Goal: Task Accomplishment & Management: Use online tool/utility

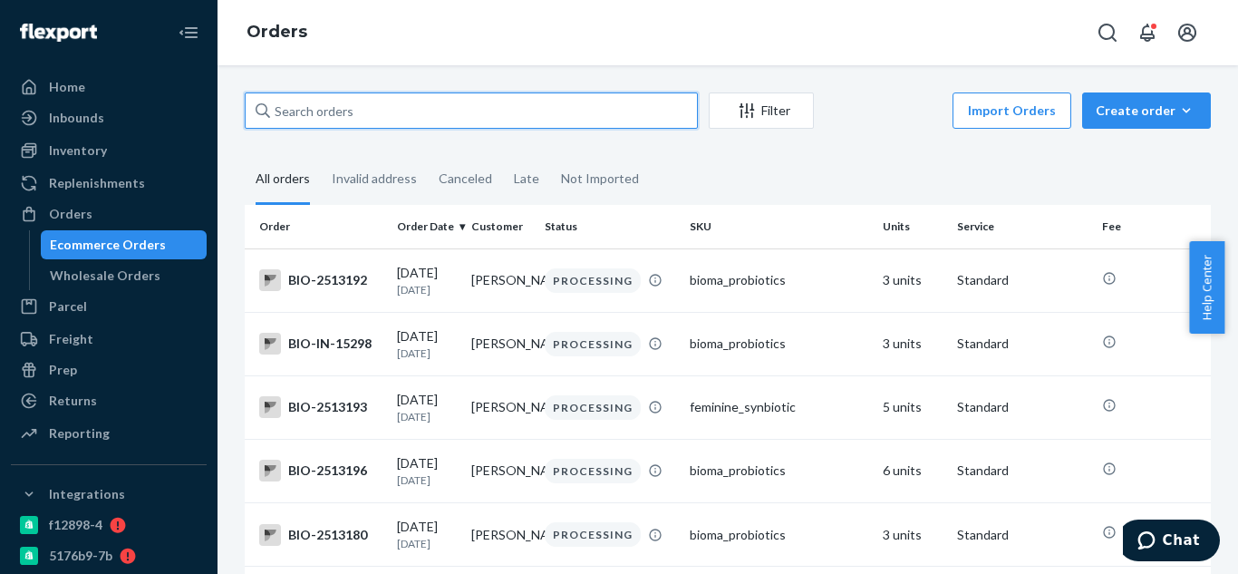
paste input "2401249"
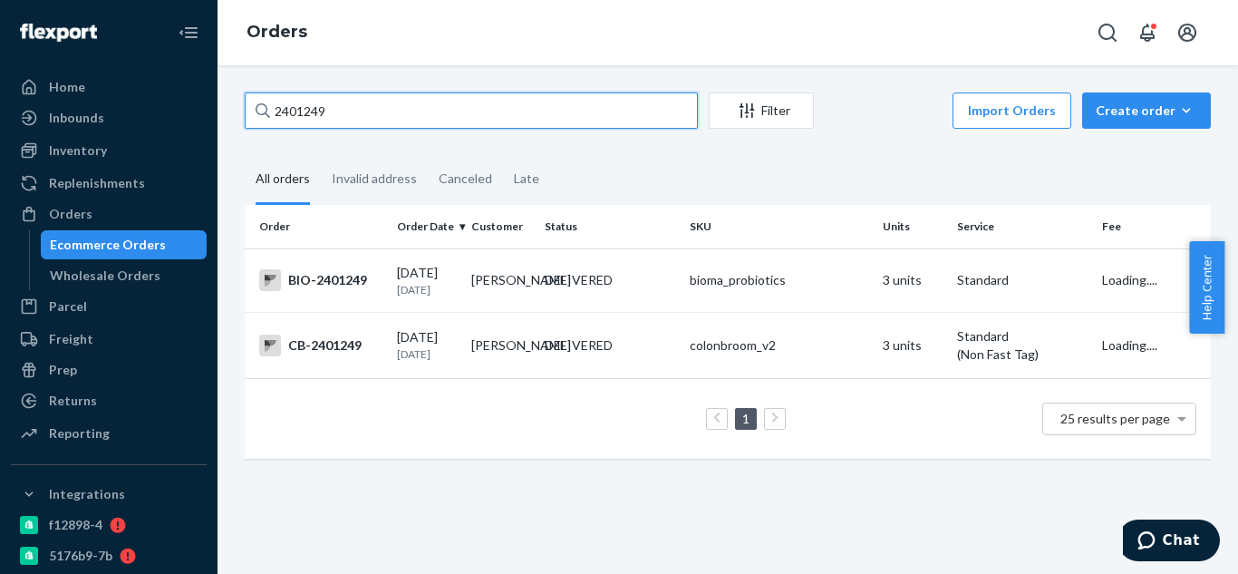
click at [277, 113] on input "2401249" at bounding box center [471, 110] width 453 height 36
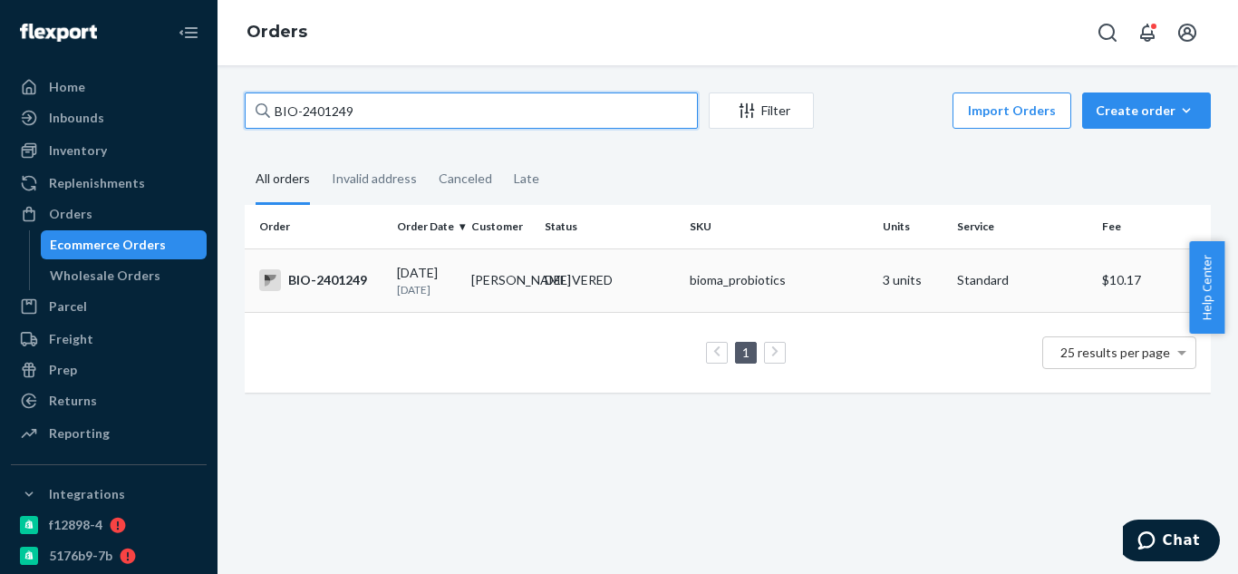
type input "BIO-2401249"
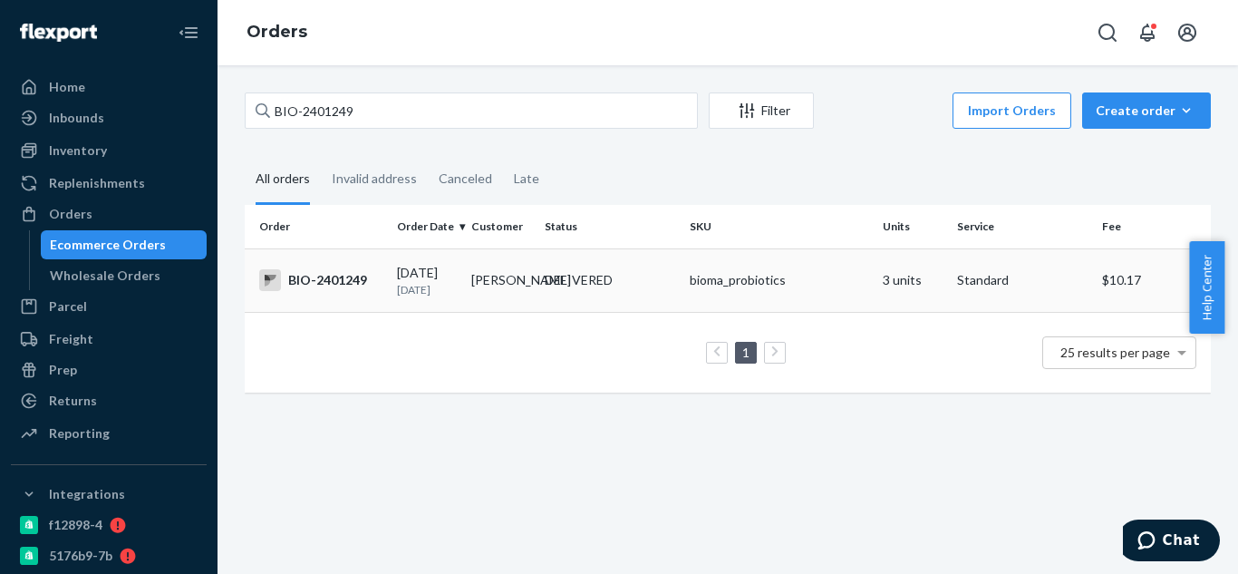
click at [359, 277] on div "BIO-2401249" at bounding box center [320, 280] width 123 height 22
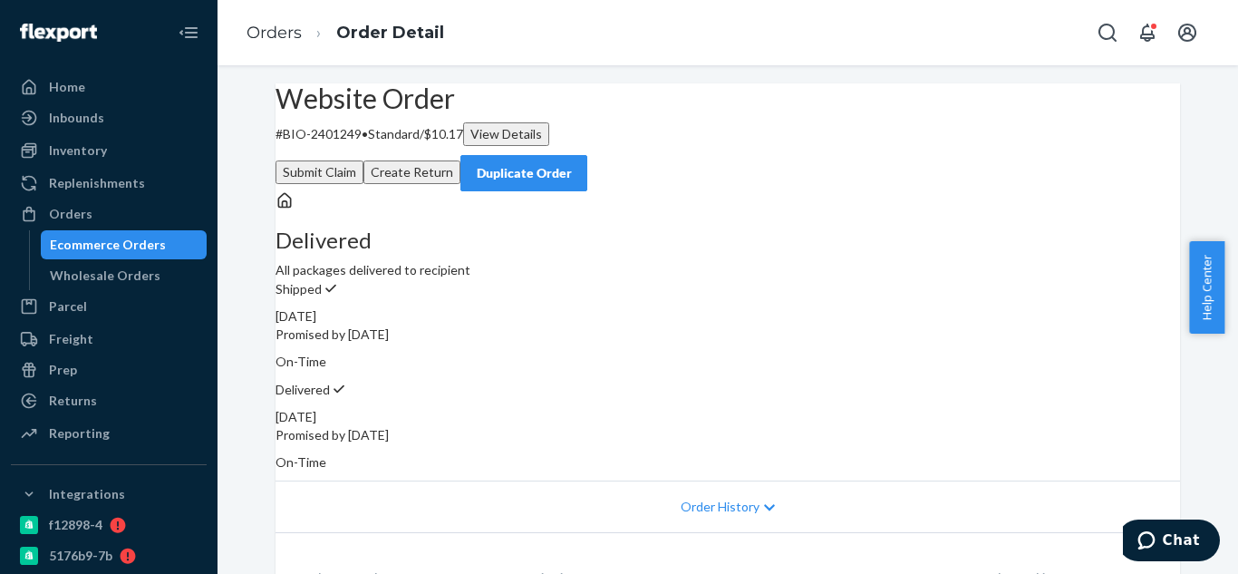
click at [460, 160] on button "Create Return" at bounding box center [411, 172] width 97 height 24
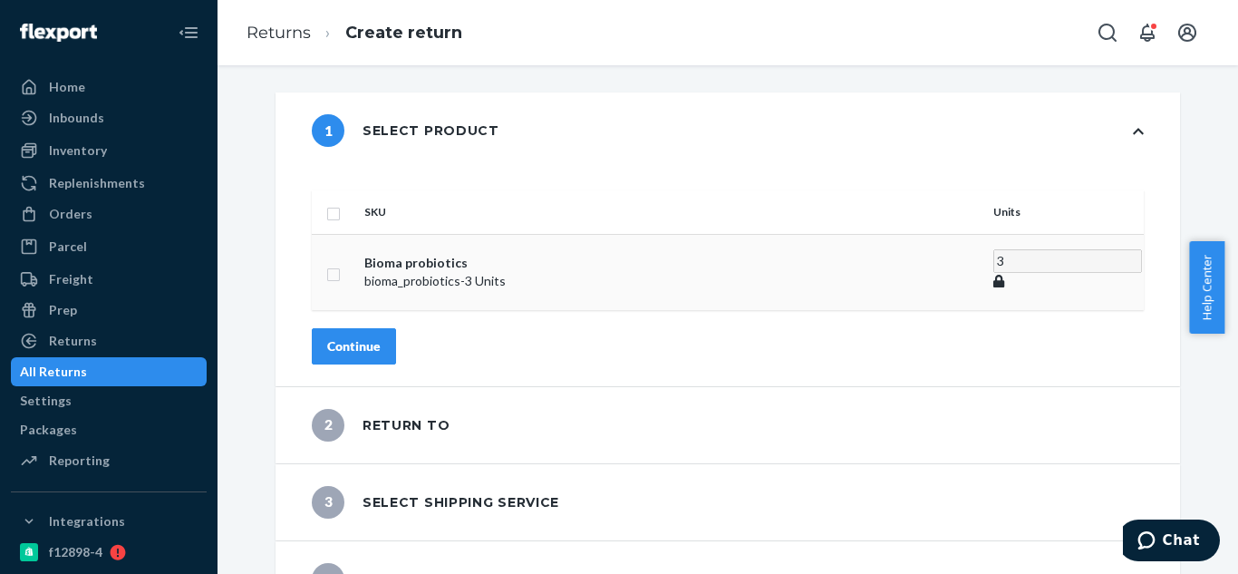
click at [341, 263] on input "checkbox" at bounding box center [333, 272] width 15 height 19
checkbox input "true"
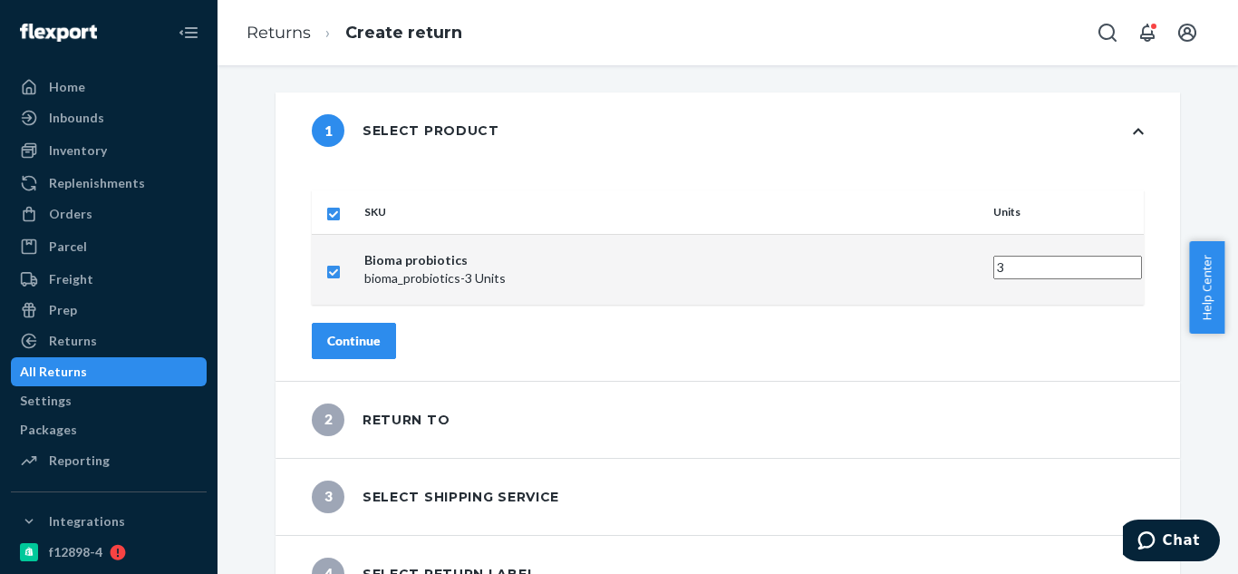
click at [381, 332] on div "Continue" at bounding box center [353, 341] width 53 height 18
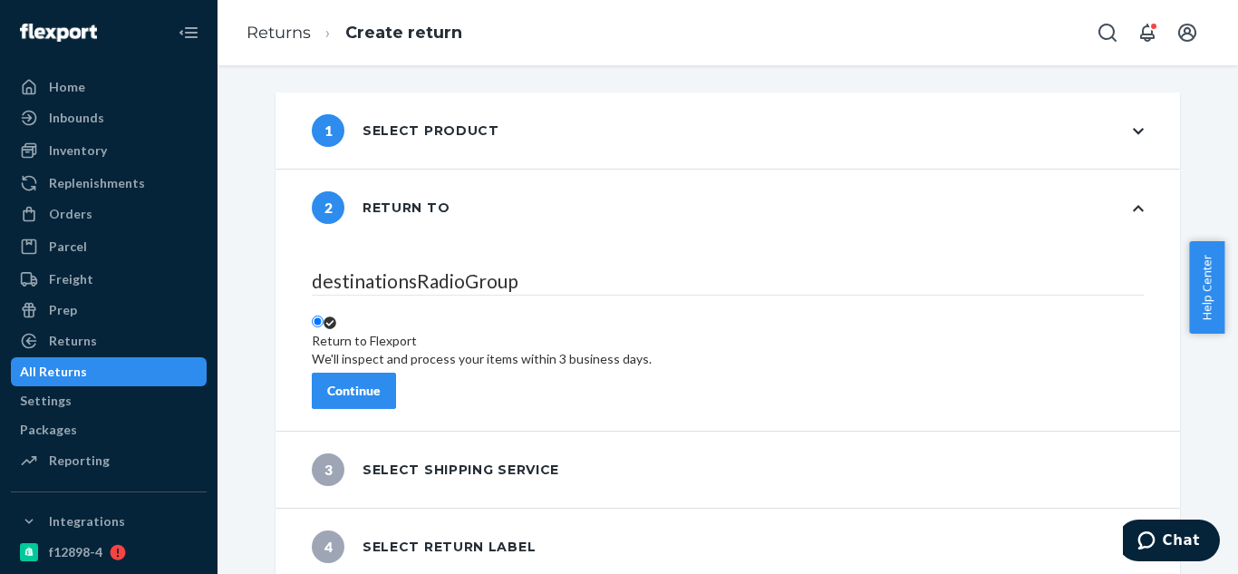
click at [381, 382] on div "Continue" at bounding box center [353, 391] width 53 height 18
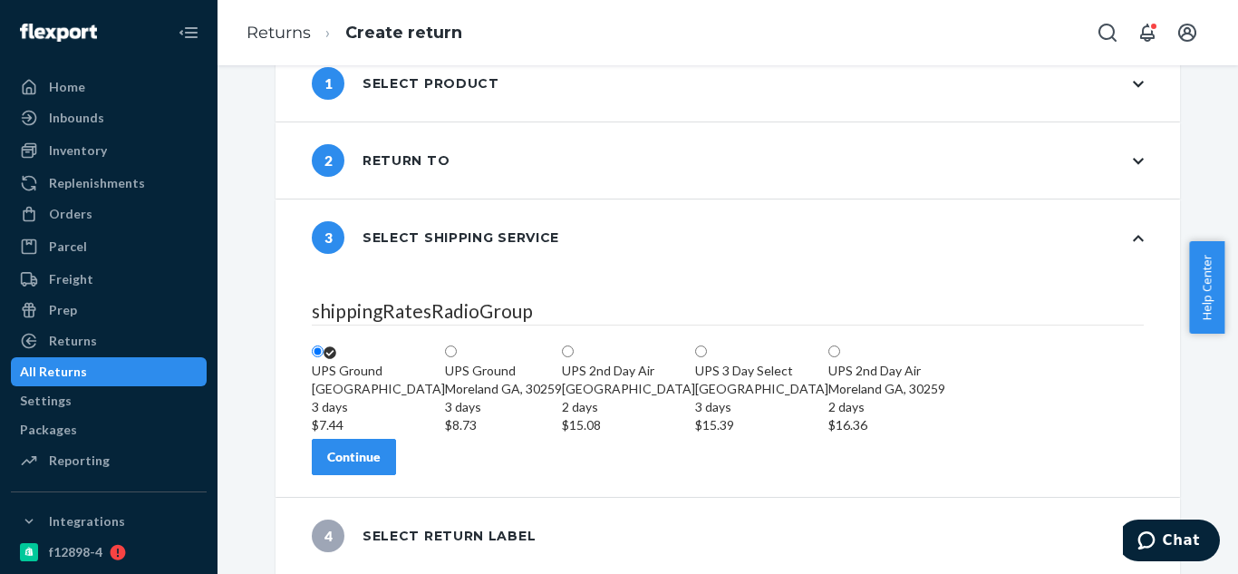
scroll to position [152, 0]
click at [381, 458] on div "Continue" at bounding box center [353, 457] width 53 height 18
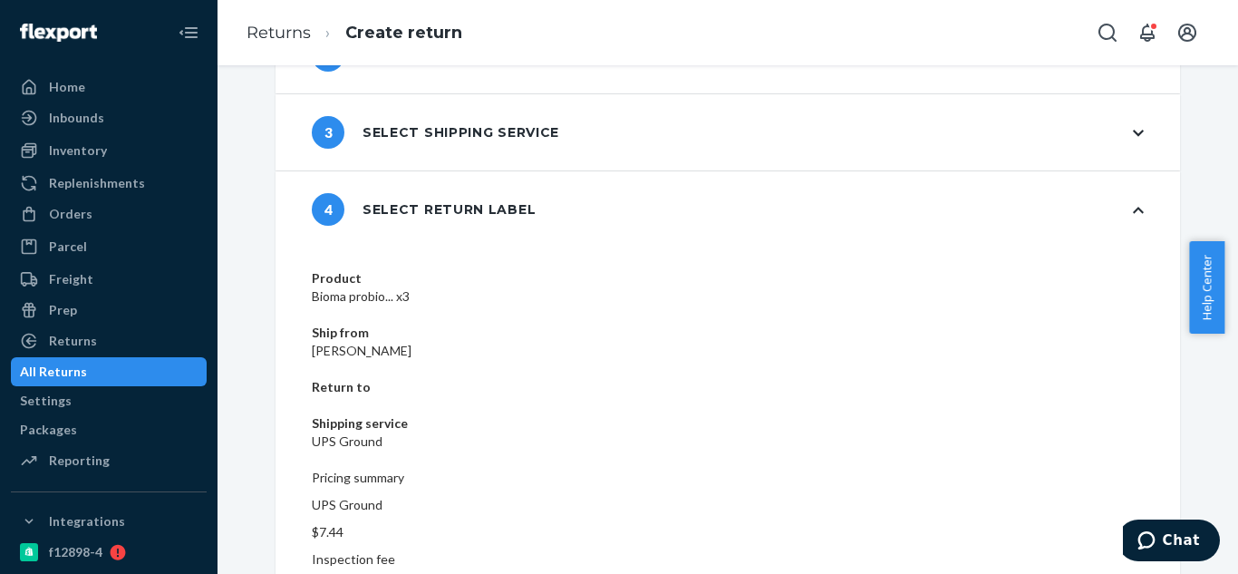
scroll to position [166, 0]
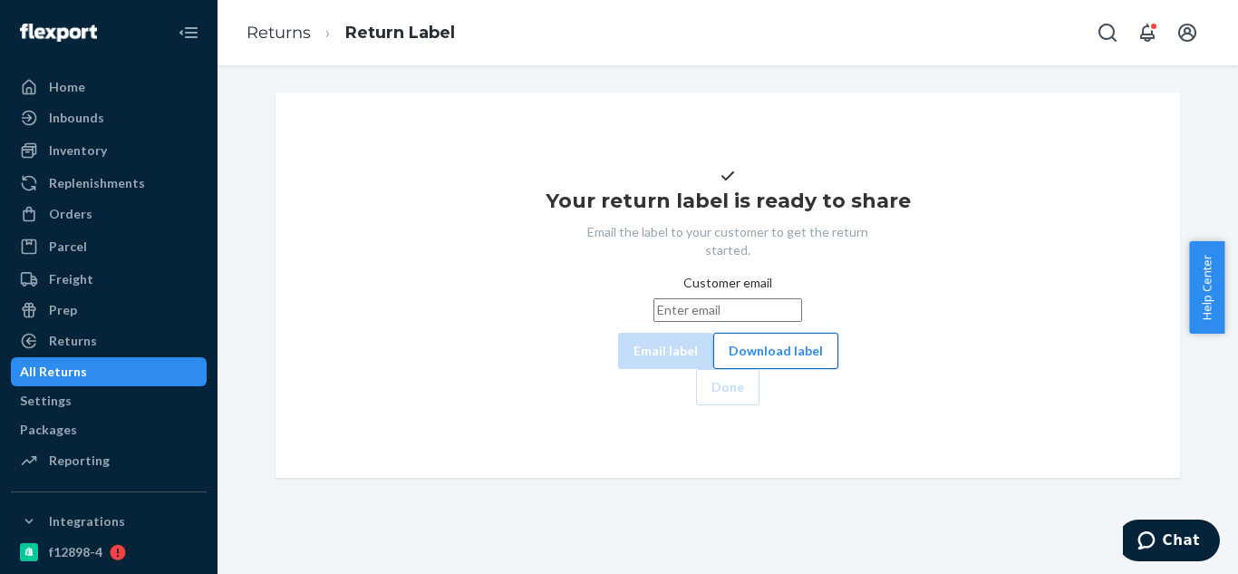
click at [720, 369] on button "Download label" at bounding box center [775, 351] width 125 height 36
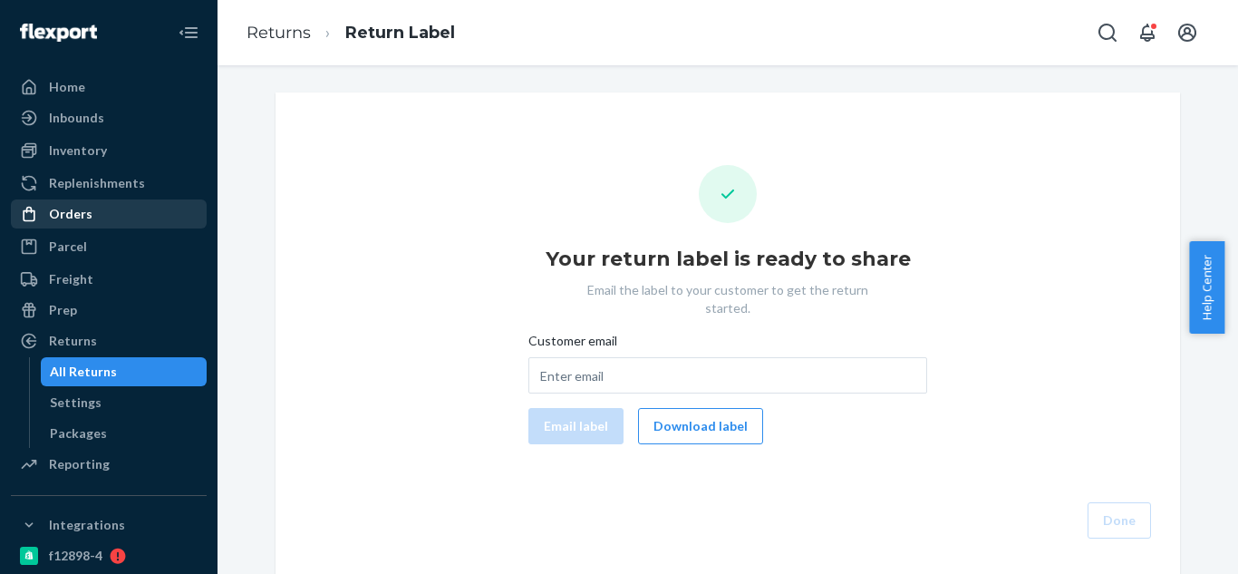
click at [113, 218] on div "Orders" at bounding box center [109, 213] width 192 height 25
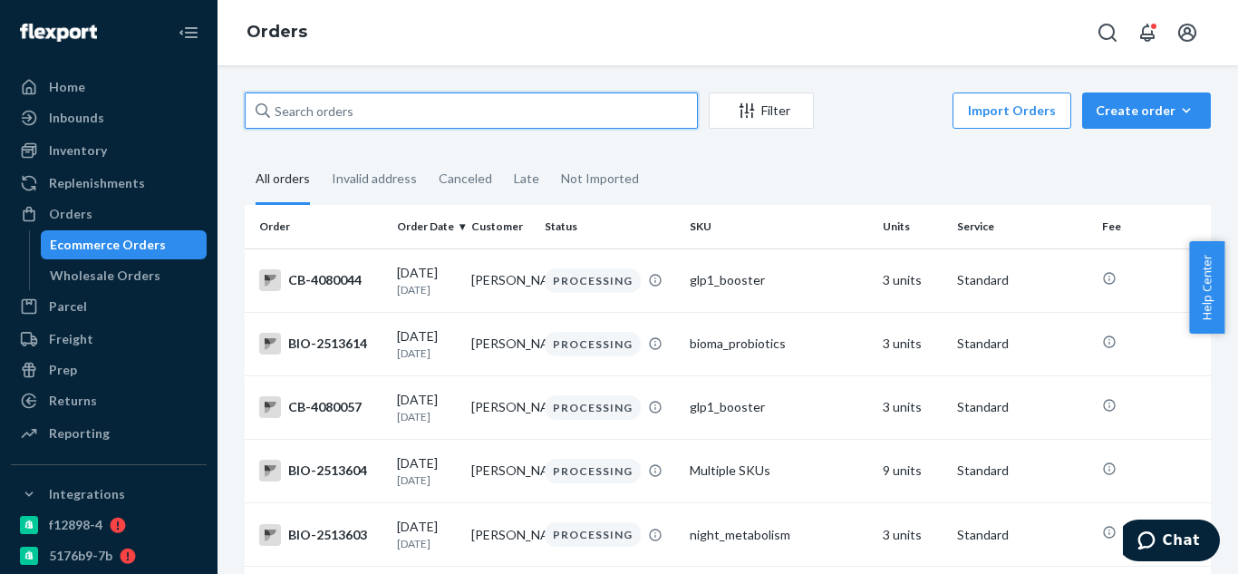
click at [382, 102] on input "text" at bounding box center [471, 110] width 453 height 36
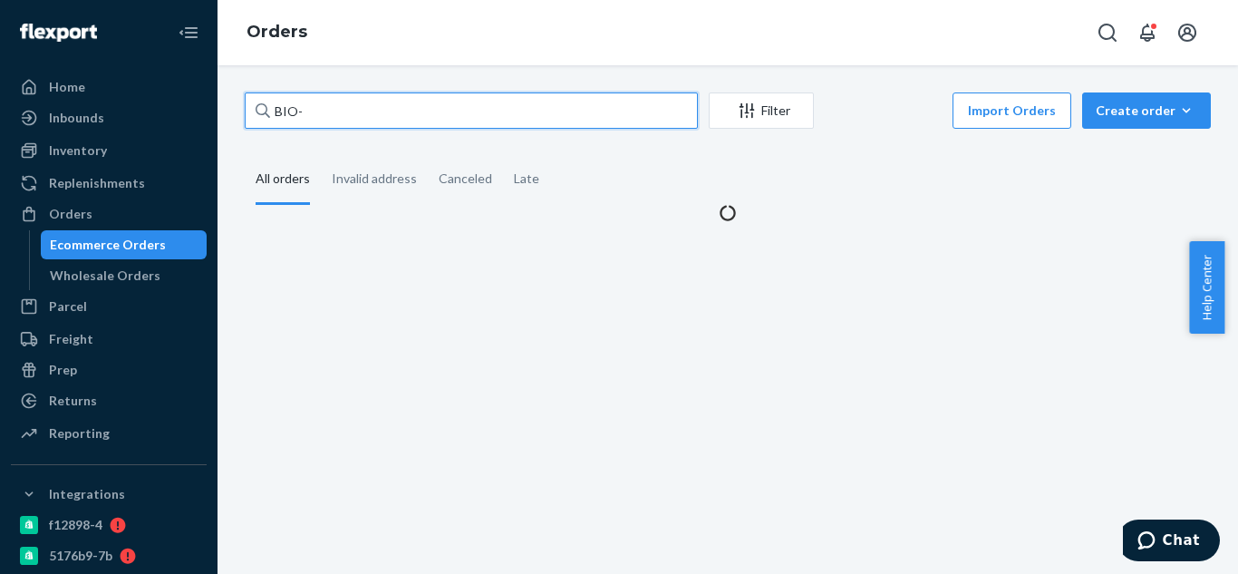
paste input "2497577"
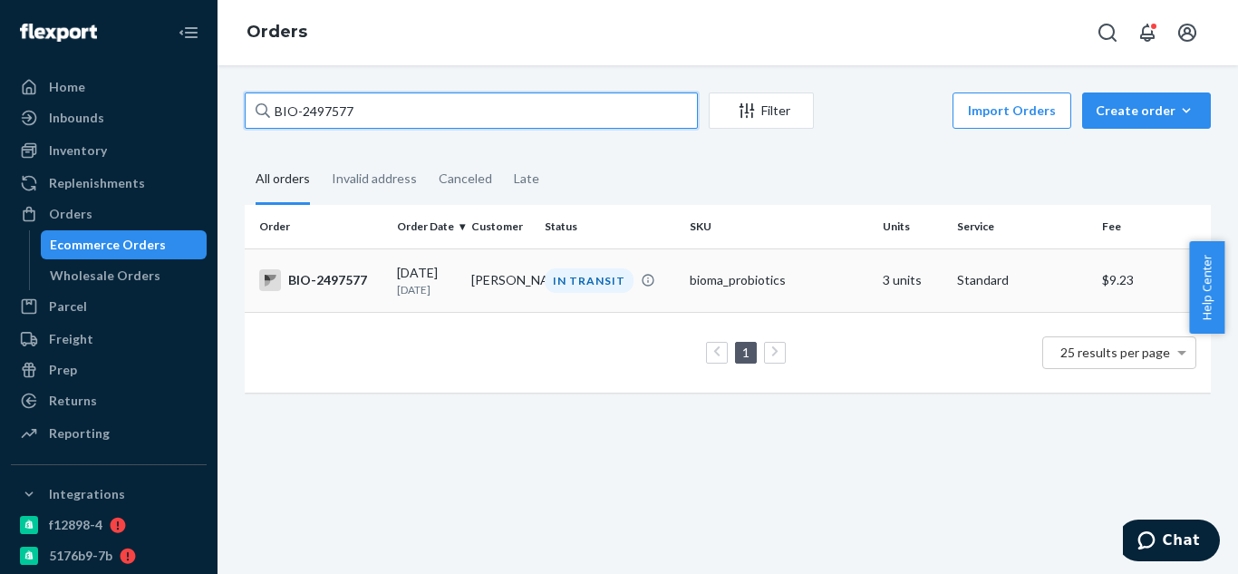
type input "BIO-2497577"
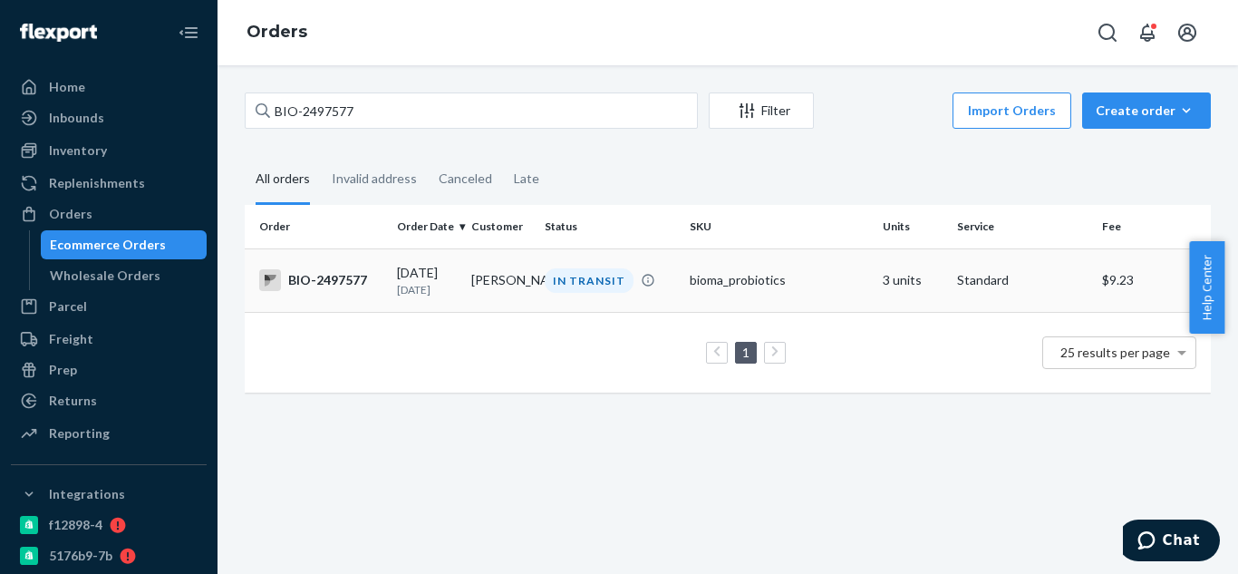
click at [344, 280] on div "BIO-2497577" at bounding box center [320, 280] width 123 height 22
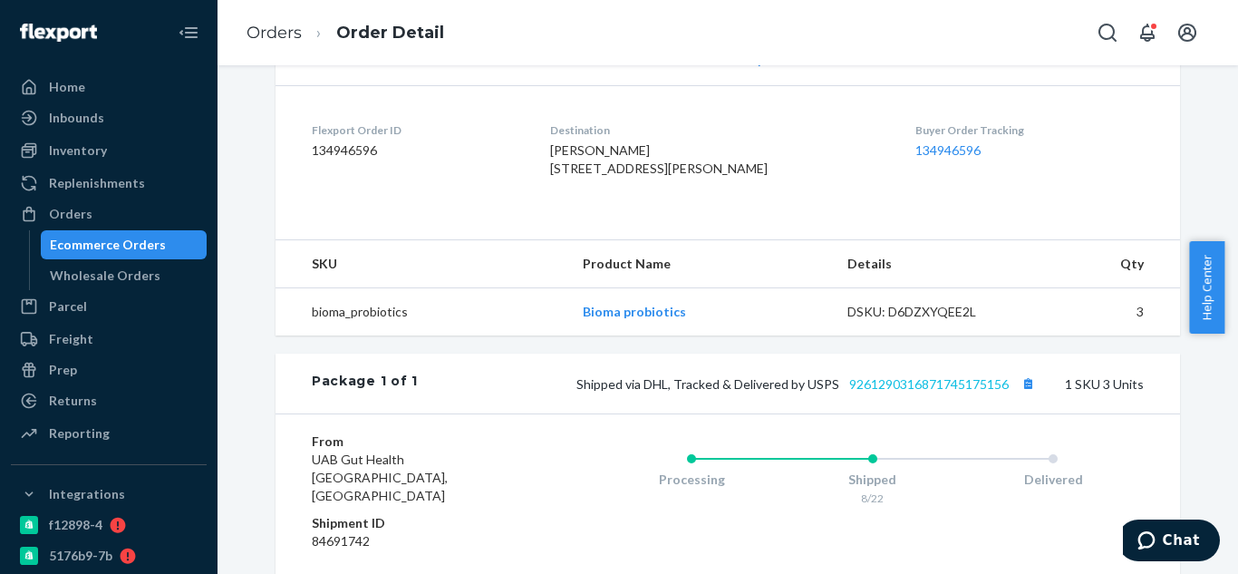
scroll to position [453, 0]
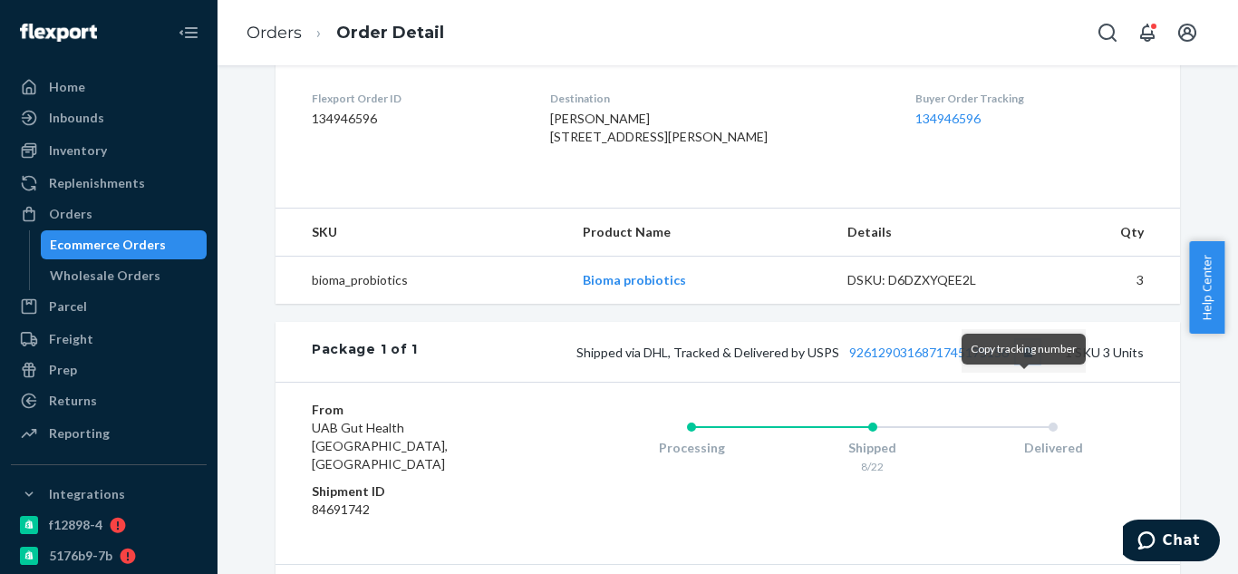
click at [1024, 363] on button "Copy tracking number" at bounding box center [1028, 352] width 24 height 24
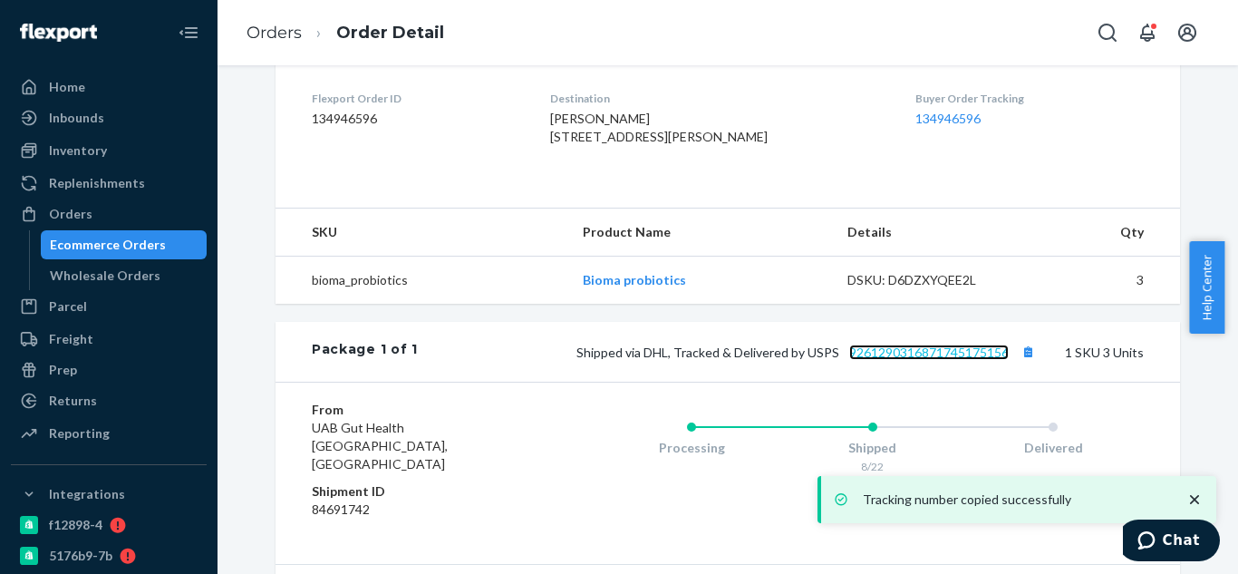
click at [892, 360] on link "9261290316871745175156" at bounding box center [929, 351] width 160 height 15
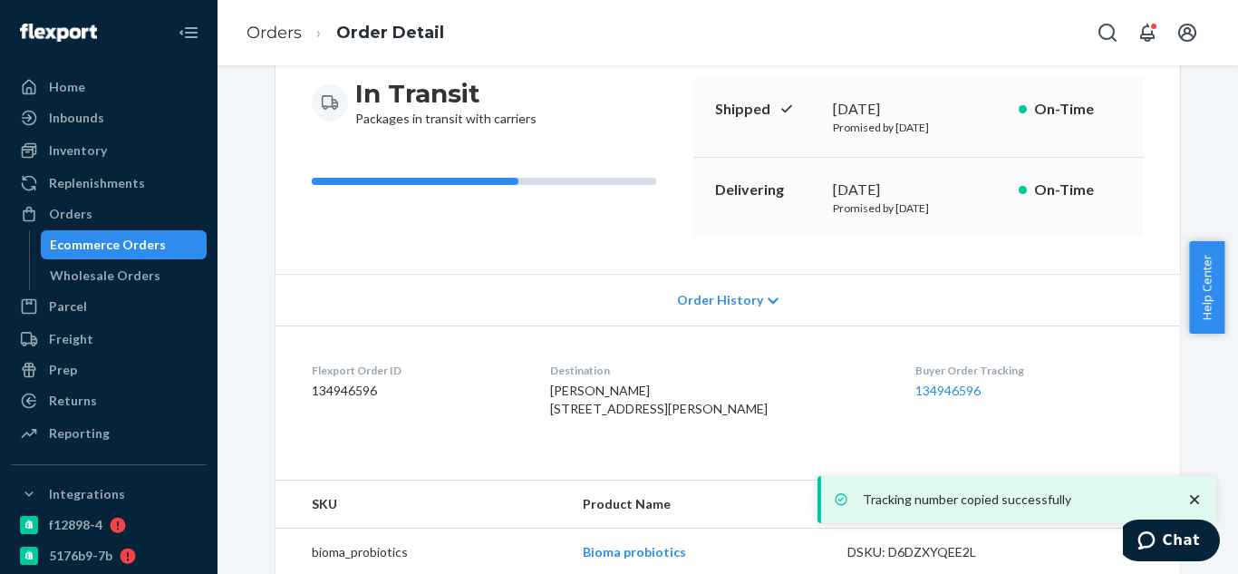
scroll to position [0, 0]
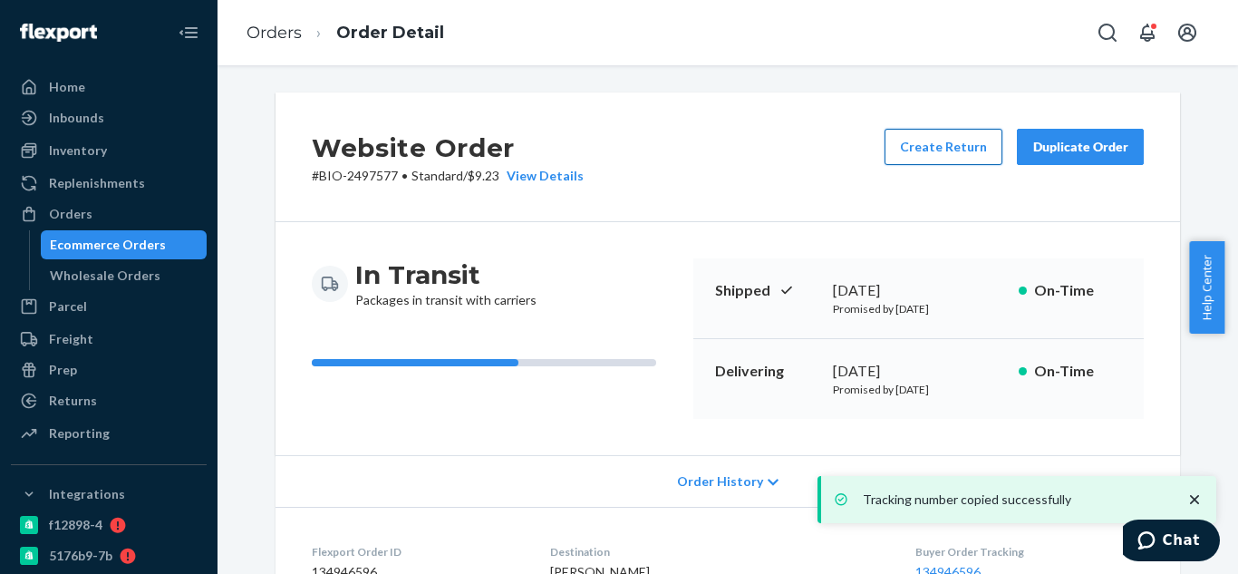
click at [936, 136] on button "Create Return" at bounding box center [944, 147] width 118 height 36
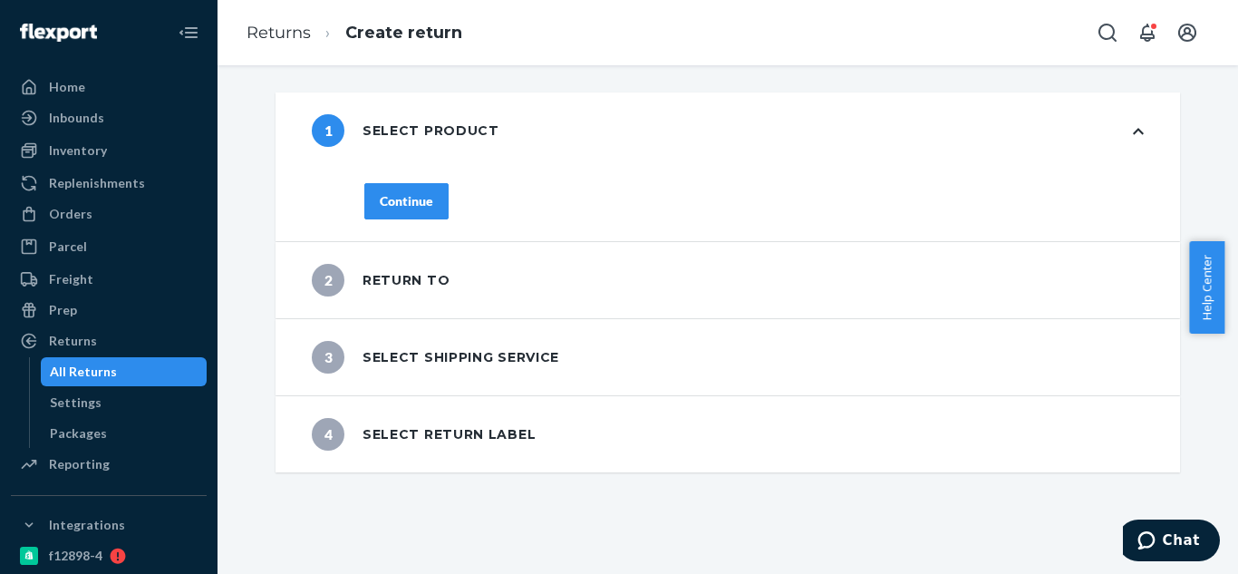
click at [392, 208] on div "Continue" at bounding box center [406, 201] width 53 height 18
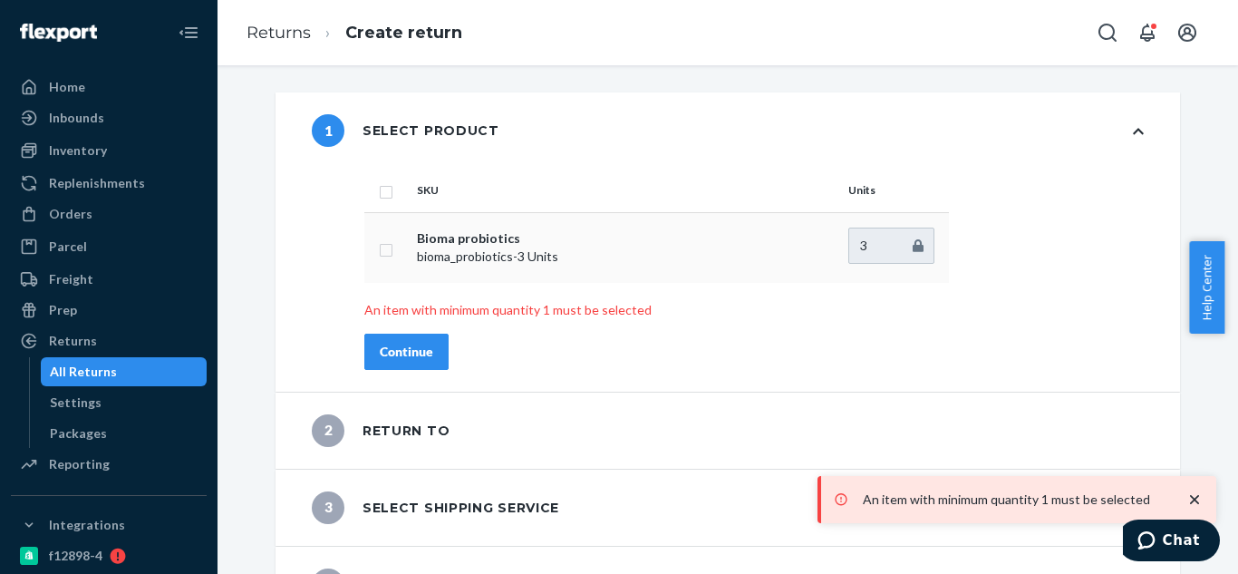
click at [389, 248] on td at bounding box center [386, 247] width 45 height 71
click at [381, 255] on input "checkbox" at bounding box center [386, 247] width 15 height 19
checkbox input "true"
click at [407, 343] on div "Continue" at bounding box center [406, 352] width 53 height 18
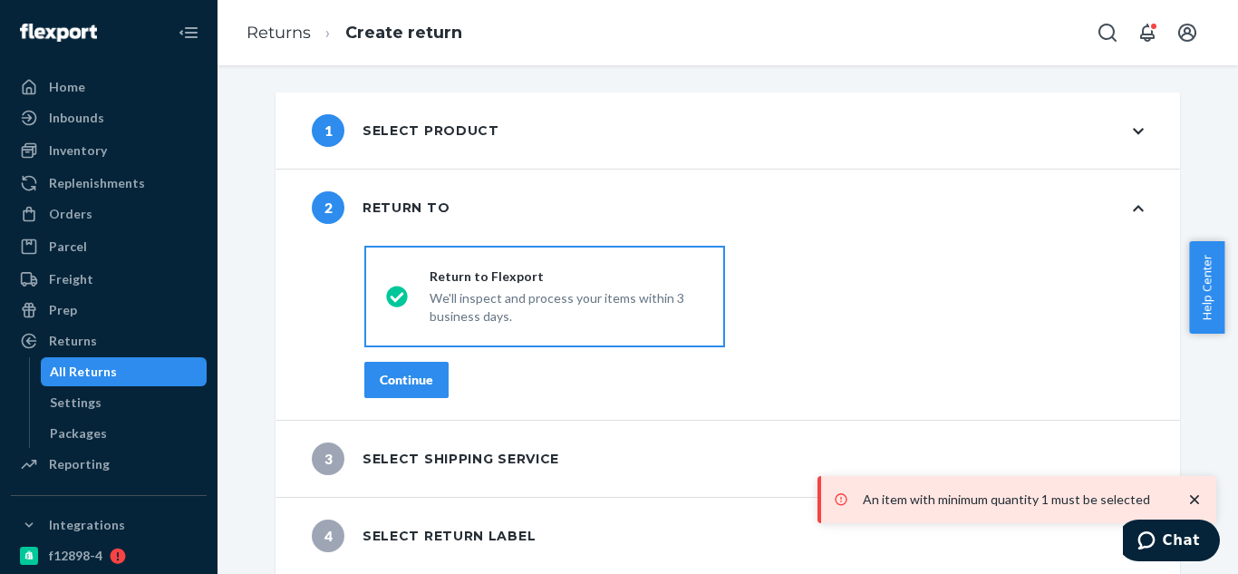
click at [407, 376] on div "Continue" at bounding box center [406, 380] width 53 height 18
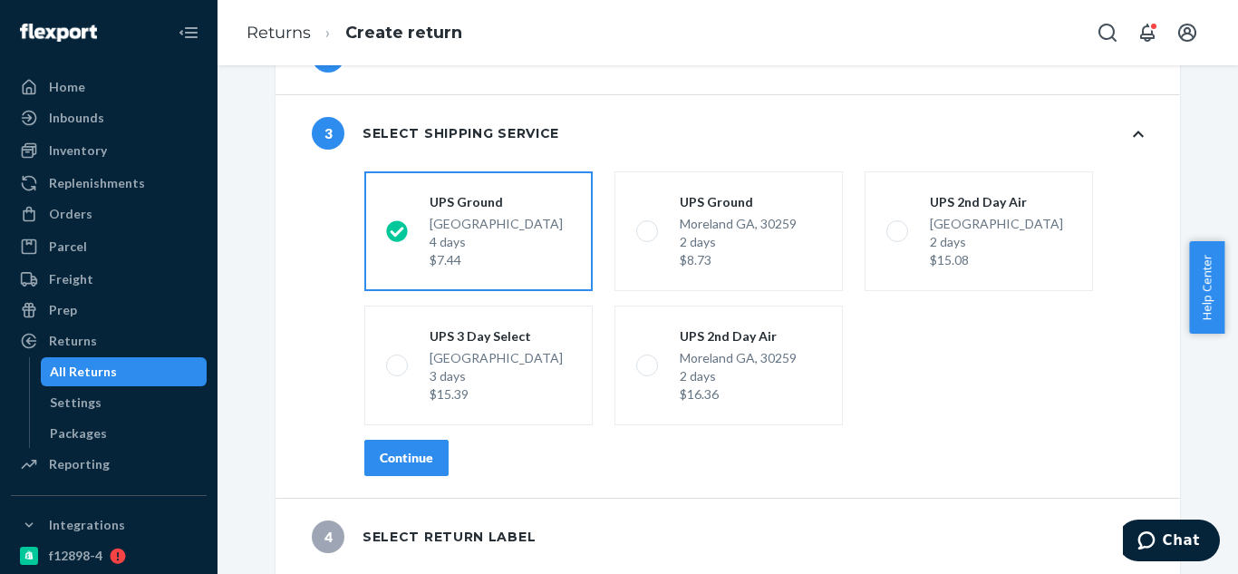
scroll to position [152, 0]
click at [399, 468] on button "Continue" at bounding box center [406, 457] width 84 height 36
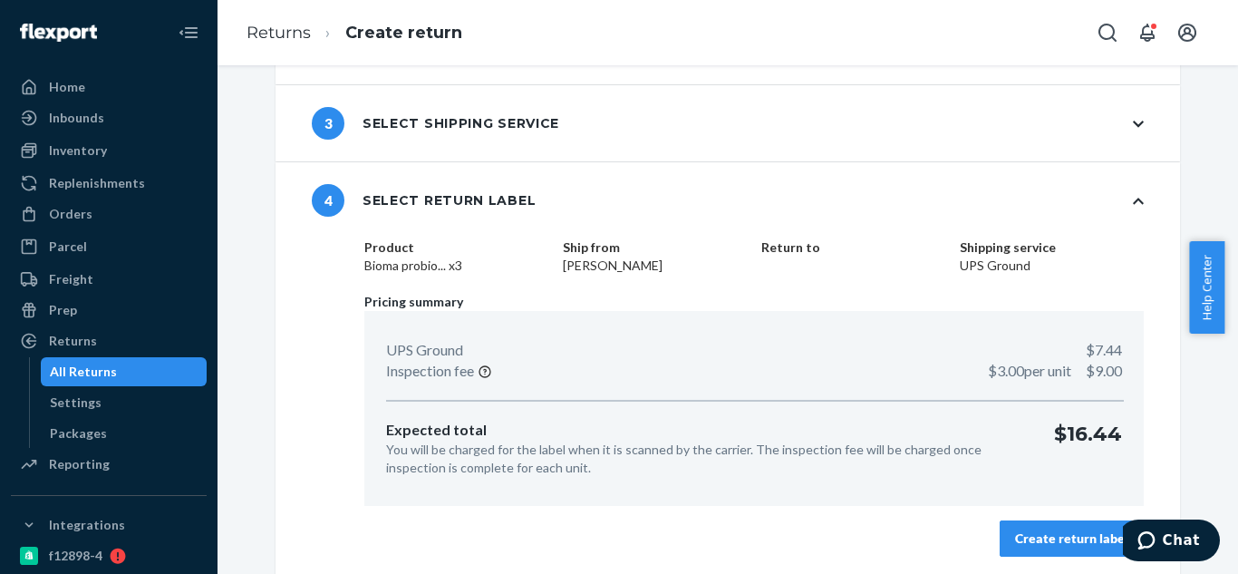
scroll to position [166, 0]
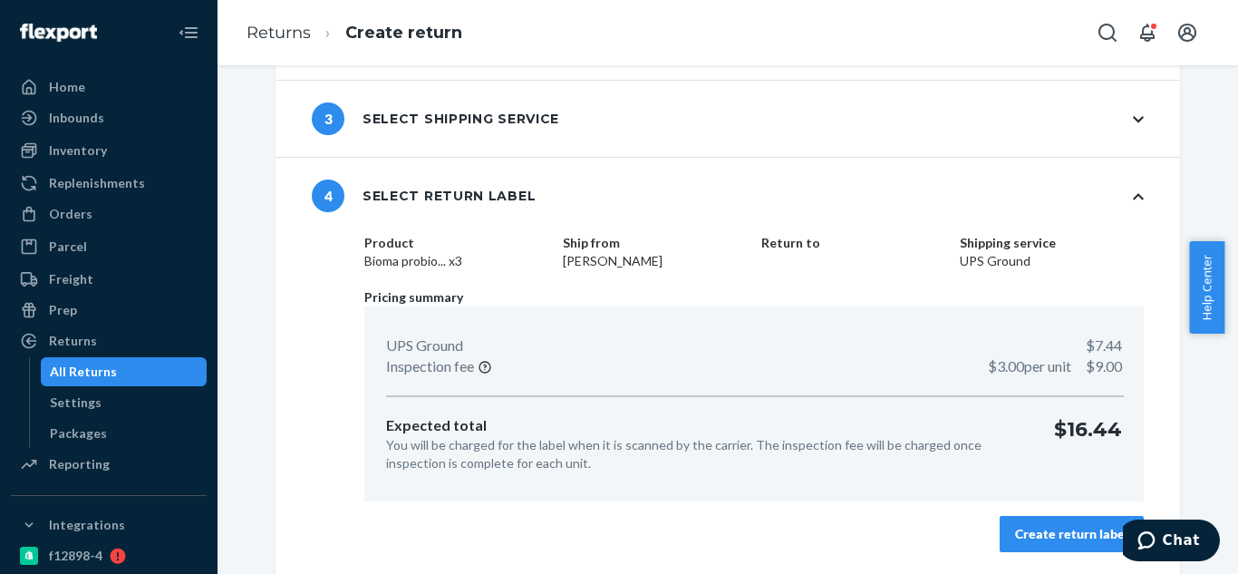
click at [1066, 540] on div "Create return label" at bounding box center [1071, 534] width 113 height 18
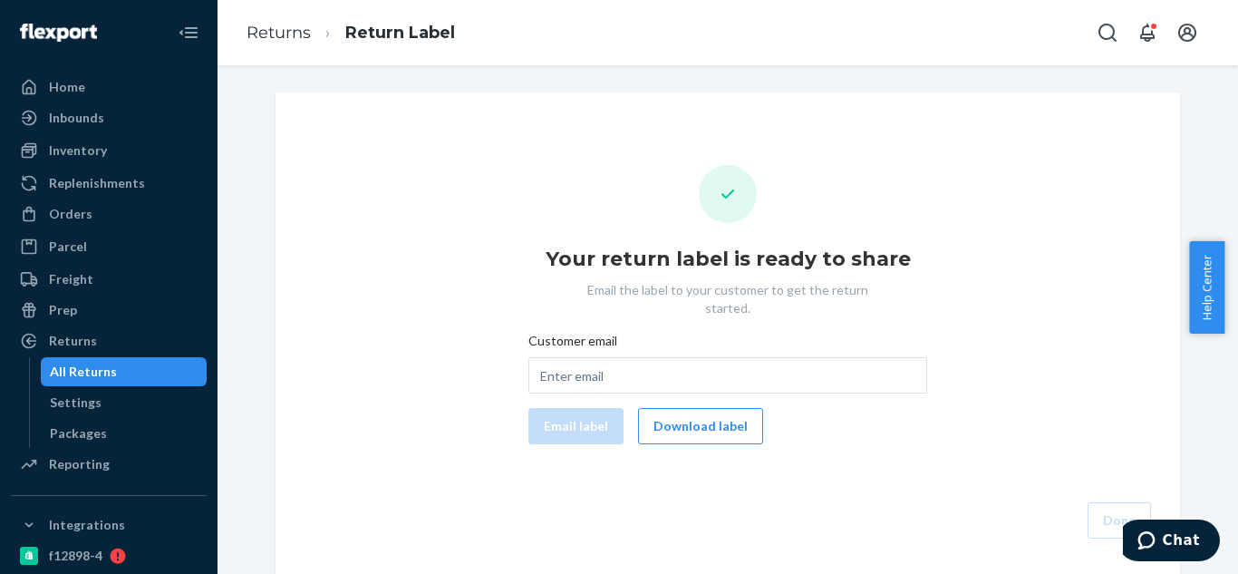
drag, startPoint x: 707, startPoint y: 412, endPoint x: 805, endPoint y: 337, distance: 123.4
click at [706, 412] on button "Download label" at bounding box center [700, 426] width 125 height 36
